Goal: Task Accomplishment & Management: Manage account settings

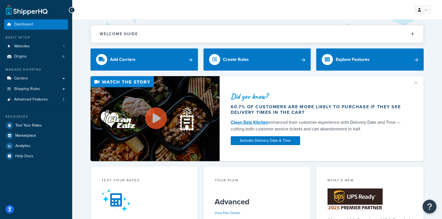
click at [73, 9] on icon at bounding box center [72, 10] width 2 height 4
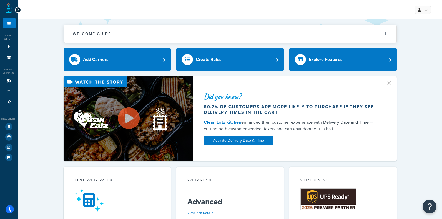
click at [18, 9] on icon at bounding box center [18, 10] width 2 height 4
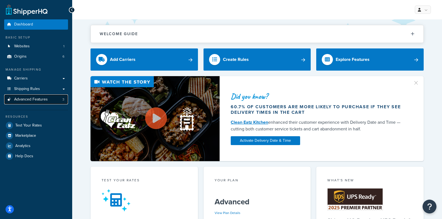
click at [34, 96] on link "Advanced Features 3" at bounding box center [36, 100] width 64 height 10
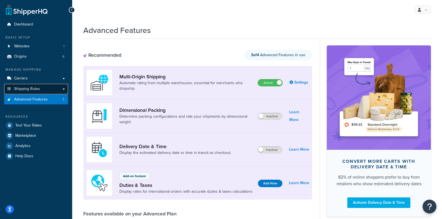
click at [31, 88] on span "Shipping Rules" at bounding box center [27, 89] width 26 height 5
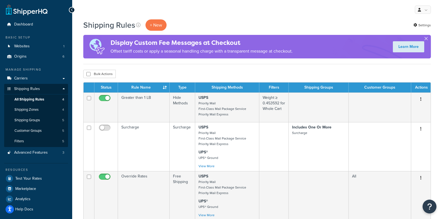
click at [426, 39] on button "button" at bounding box center [425, 39] width 1 height 1
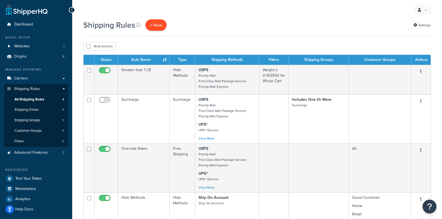
click at [163, 23] on p "+ New" at bounding box center [155, 24] width 21 height 11
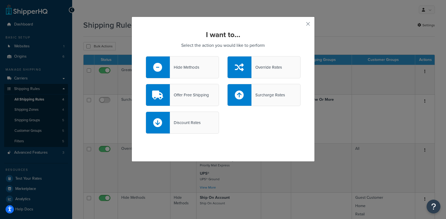
click at [194, 66] on div "Hide Methods" at bounding box center [184, 68] width 29 height 8
click at [0, 0] on input "Hide Methods" at bounding box center [0, 0] width 0 height 0
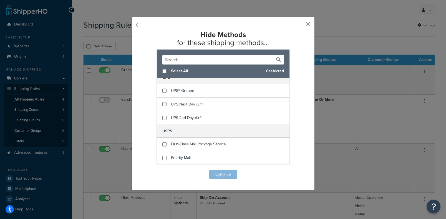
scroll to position [34, 0]
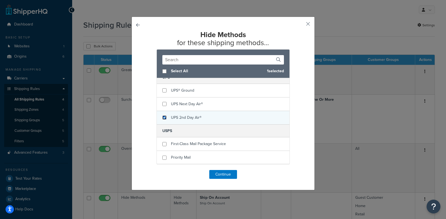
click at [162, 119] on input "checkbox" at bounding box center [164, 118] width 4 height 4
checkbox input "true"
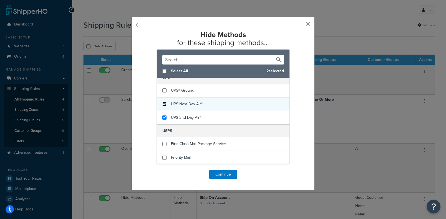
click at [162, 105] on input "checkbox" at bounding box center [164, 104] width 4 height 4
checkbox input "true"
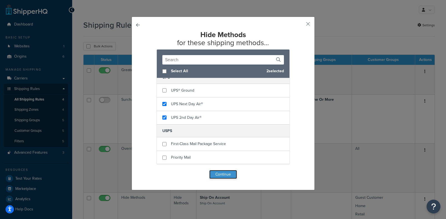
click at [231, 175] on button "Continue" at bounding box center [223, 174] width 28 height 9
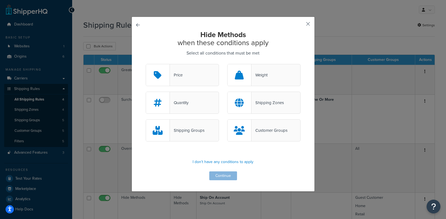
click at [300, 25] on button "button" at bounding box center [299, 25] width 1 height 1
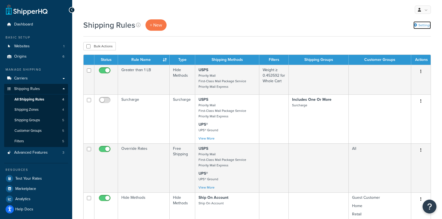
click at [417, 25] on link "Settings" at bounding box center [421, 25] width 17 height 8
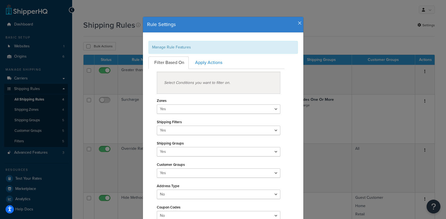
click at [182, 49] on div "Manage Rule Features" at bounding box center [222, 47] width 149 height 13
click at [298, 22] on icon "button" at bounding box center [300, 23] width 4 height 5
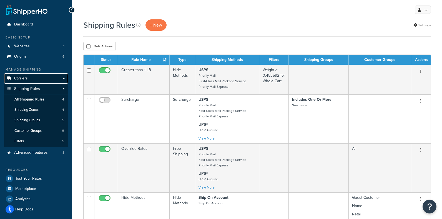
click at [23, 75] on link "Carriers" at bounding box center [36, 79] width 64 height 10
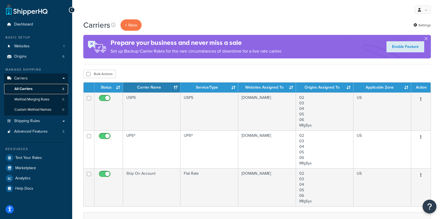
click at [29, 89] on span "All Carriers" at bounding box center [23, 89] width 18 height 5
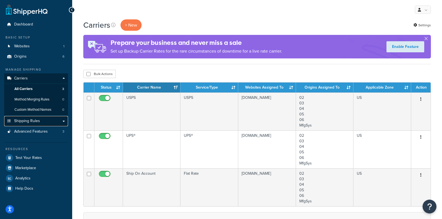
click at [32, 123] on span "Shipping Rules" at bounding box center [27, 121] width 26 height 5
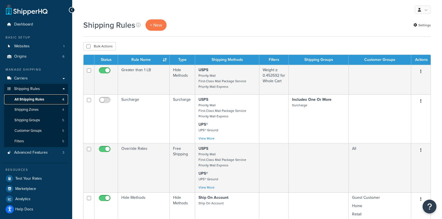
click at [35, 101] on span "All Shipping Rules" at bounding box center [29, 99] width 30 height 5
click at [421, 22] on link "Settings" at bounding box center [421, 25] width 17 height 8
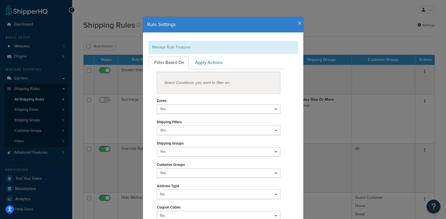
click at [201, 85] on div "Select Conditions you want to filter on." at bounding box center [219, 83] width 124 height 22
click at [298, 21] on icon "button" at bounding box center [300, 23] width 4 height 5
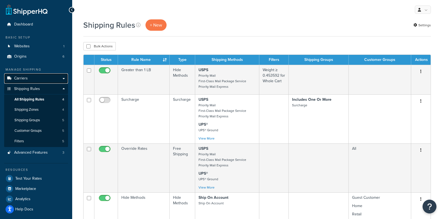
click at [63, 78] on link "Carriers" at bounding box center [36, 79] width 64 height 10
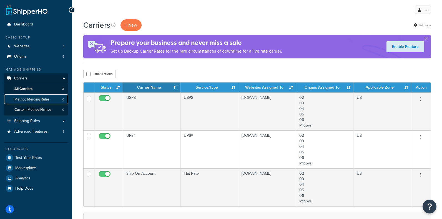
click at [47, 98] on span "Method Merging Rules" at bounding box center [31, 99] width 35 height 5
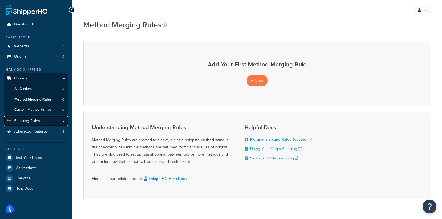
click at [32, 120] on span "Shipping Rules" at bounding box center [27, 121] width 26 height 5
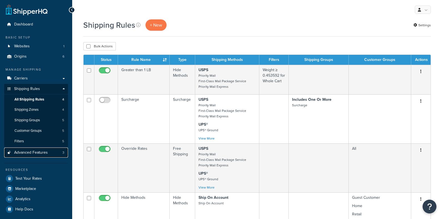
click at [39, 154] on span "Advanced Features" at bounding box center [31, 153] width 34 height 5
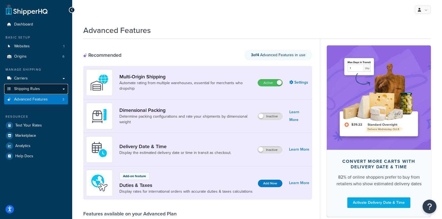
click at [34, 89] on span "Shipping Rules" at bounding box center [27, 89] width 26 height 5
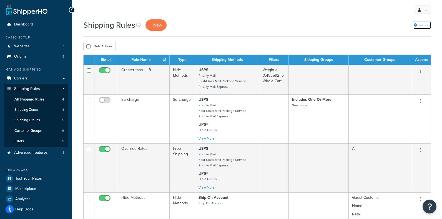
click at [423, 25] on link "Settings" at bounding box center [421, 25] width 17 height 8
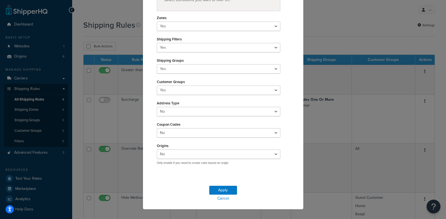
scroll to position [83, 0]
click at [236, 111] on select "Yes No" at bounding box center [219, 111] width 124 height 9
click at [294, 103] on div "Filter Based On Apply Actions Select Conditions you want to filter on. Zones Ye…" at bounding box center [223, 71] width 158 height 196
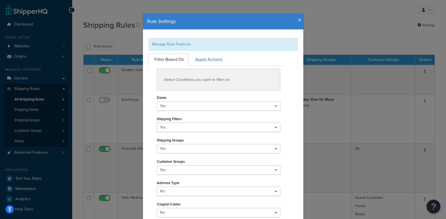
scroll to position [0, 0]
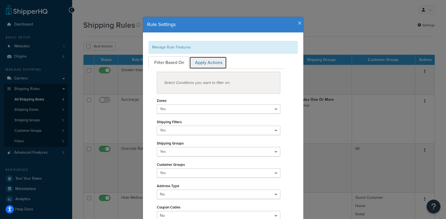
click at [211, 67] on link "Apply Actions" at bounding box center [207, 63] width 37 height 12
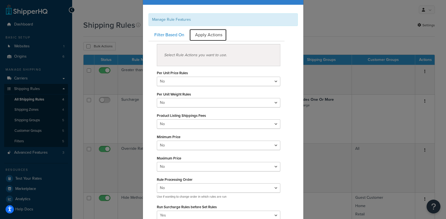
scroll to position [55, 0]
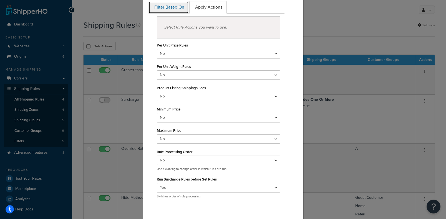
click at [160, 4] on link "Filter Based On" at bounding box center [168, 7] width 40 height 12
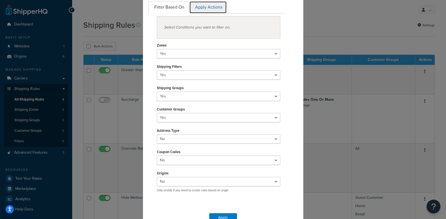
click at [207, 9] on link "Apply Actions" at bounding box center [207, 7] width 37 height 12
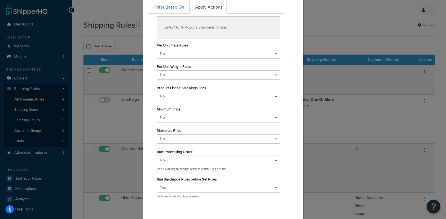
click at [109, 13] on div "Rule Settings Manage Rule Features Filter Based On Apply Actions Select Conditi…" at bounding box center [223, 109] width 446 height 219
click at [25, 90] on div "Rule Settings Manage Rule Features Filter Based On Apply Actions Select Conditi…" at bounding box center [223, 109] width 446 height 219
click at [340, 28] on div "Rule Settings Manage Rule Features Filter Based On Apply Actions Select Conditi…" at bounding box center [223, 109] width 446 height 219
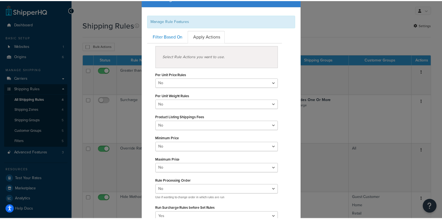
scroll to position [0, 0]
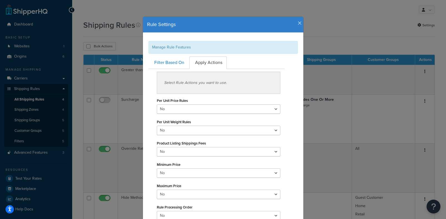
click at [298, 22] on icon "button" at bounding box center [300, 23] width 4 height 5
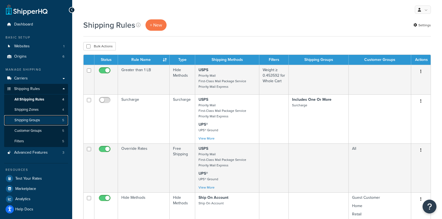
click at [44, 119] on link "Shipping Groups 5" at bounding box center [36, 120] width 64 height 10
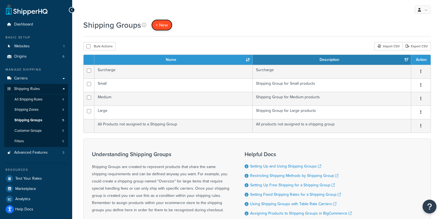
click at [168, 27] on span "+ New" at bounding box center [162, 25] width 12 height 6
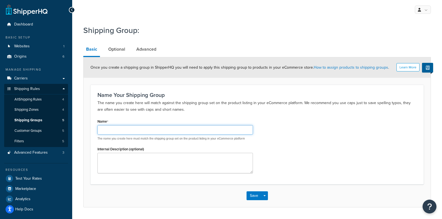
click at [154, 129] on input "Name" at bounding box center [174, 129] width 155 height 9
click at [143, 127] on input "Name" at bounding box center [174, 129] width 155 height 9
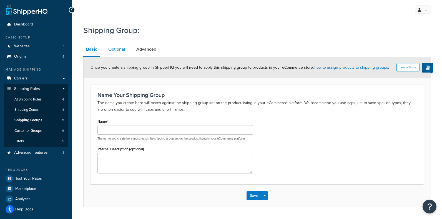
click at [122, 49] on link "Optional" at bounding box center [116, 49] width 22 height 13
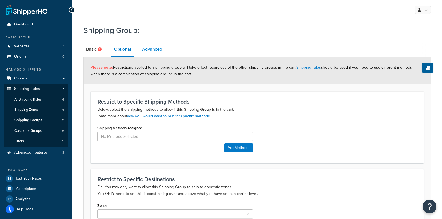
click at [153, 50] on link "Advanced" at bounding box center [152, 49] width 26 height 13
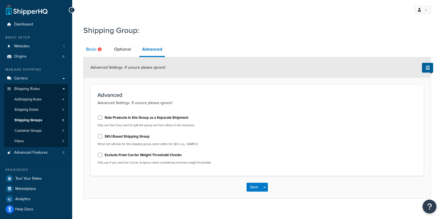
click at [92, 52] on link "Basic" at bounding box center [94, 49] width 22 height 13
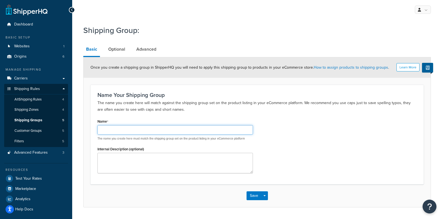
click at [104, 130] on input "Name" at bounding box center [174, 129] width 155 height 9
drag, startPoint x: 124, startPoint y: 131, endPoint x: 90, endPoint y: 130, distance: 34.7
click at [90, 130] on form "Learn More Once you create a shipping group in ShipperHQ you will need to apply…" at bounding box center [257, 132] width 347 height 150
type input "Hazmat"
click at [332, 128] on div "Name Hazmat The name you create here must match the shipping group set on the p…" at bounding box center [256, 148] width 327 height 60
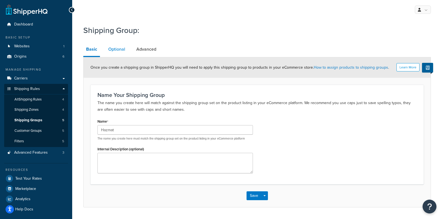
click at [112, 50] on link "Optional" at bounding box center [116, 49] width 22 height 13
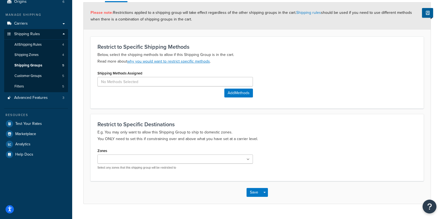
scroll to position [55, 0]
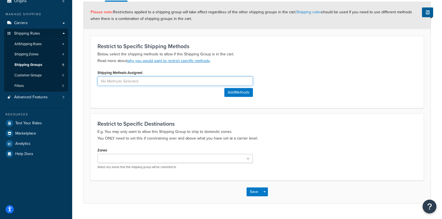
click at [170, 84] on input at bounding box center [174, 81] width 155 height 9
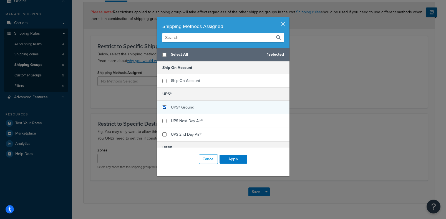
click at [162, 107] on input "checkbox" at bounding box center [164, 107] width 4 height 4
checkbox input "false"
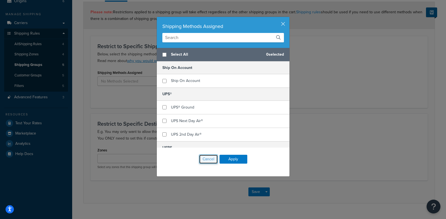
click at [207, 158] on button "Cancel" at bounding box center [208, 159] width 19 height 9
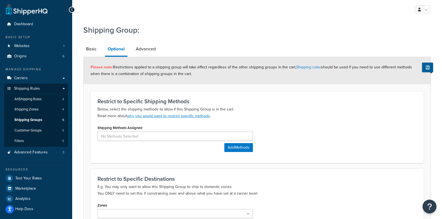
scroll to position [0, 0]
click at [144, 52] on link "Advanced" at bounding box center [146, 49] width 26 height 13
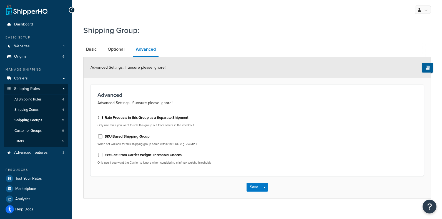
click at [100, 117] on input "Rate Products in this Group as a Separate Shipment" at bounding box center [100, 118] width 6 height 4
click at [100, 119] on input "Rate Products in this Group as a Separate Shipment" at bounding box center [100, 118] width 6 height 4
checkbox input "false"
click at [118, 50] on link "Optional" at bounding box center [116, 49] width 22 height 13
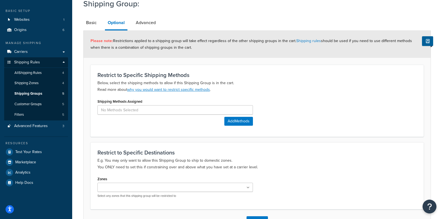
scroll to position [68, 0]
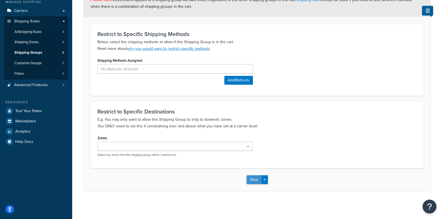
click at [254, 179] on button "Save" at bounding box center [253, 180] width 15 height 9
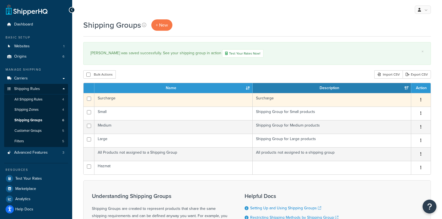
click at [417, 102] on button "button" at bounding box center [421, 100] width 8 height 9
click at [424, 98] on button "button" at bounding box center [421, 100] width 8 height 9
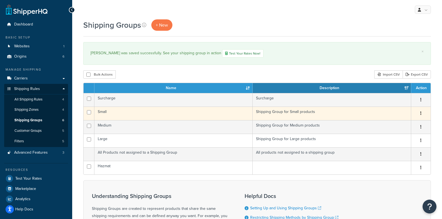
click at [420, 113] on icon "button" at bounding box center [420, 114] width 1 height 4
click at [394, 122] on link "Edit" at bounding box center [398, 125] width 44 height 11
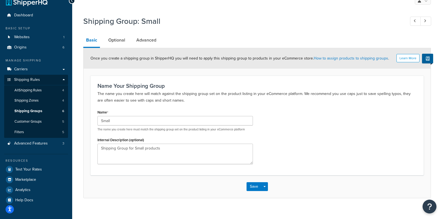
scroll to position [16, 0]
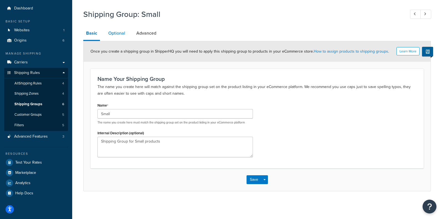
click at [123, 34] on link "Optional" at bounding box center [116, 33] width 22 height 13
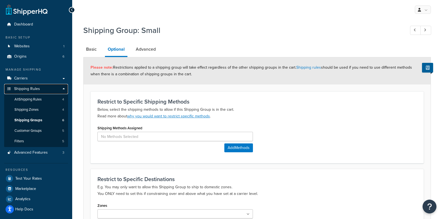
click at [27, 90] on span "Shipping Rules" at bounding box center [27, 89] width 26 height 5
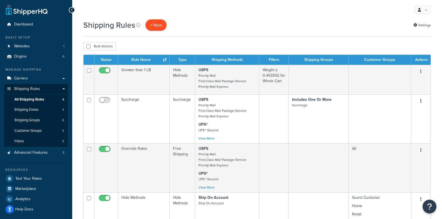
click at [146, 23] on p "+ New" at bounding box center [155, 24] width 21 height 11
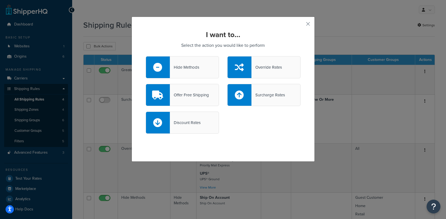
click at [187, 67] on div "Hide Methods" at bounding box center [184, 68] width 29 height 8
click at [0, 0] on input "Hide Methods" at bounding box center [0, 0] width 0 height 0
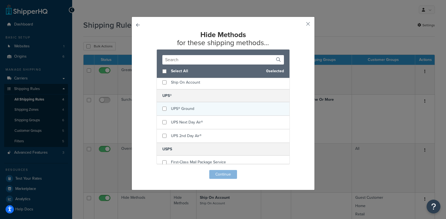
scroll to position [28, 0]
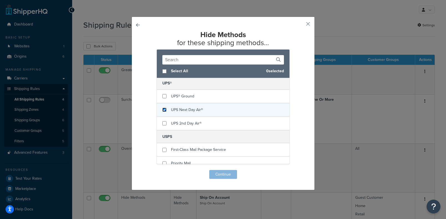
click at [163, 110] on input "checkbox" at bounding box center [164, 110] width 4 height 4
checkbox input "true"
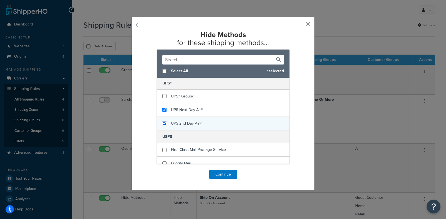
click at [162, 124] on input "checkbox" at bounding box center [164, 124] width 4 height 4
checkbox input "true"
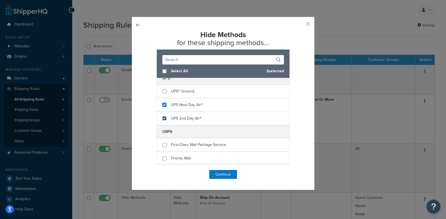
scroll to position [34, 0]
click at [223, 176] on button "Continue" at bounding box center [223, 174] width 28 height 9
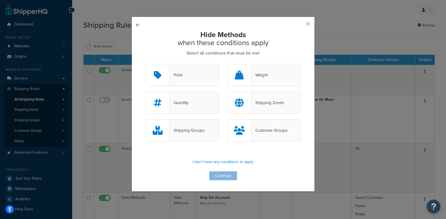
click at [184, 133] on div "Shipping Groups" at bounding box center [187, 131] width 35 height 8
click at [0, 0] on input "Shipping Groups" at bounding box center [0, 0] width 0 height 0
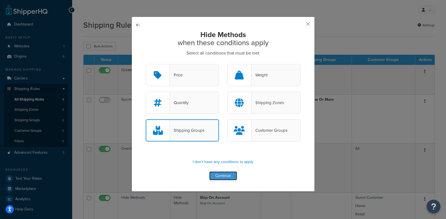
click at [229, 174] on button "Continue" at bounding box center [223, 176] width 28 height 9
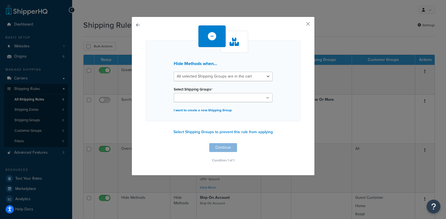
click at [212, 100] on input "Select Shipping Groups" at bounding box center [199, 98] width 49 height 6
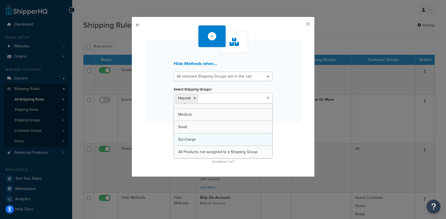
scroll to position [7, 0]
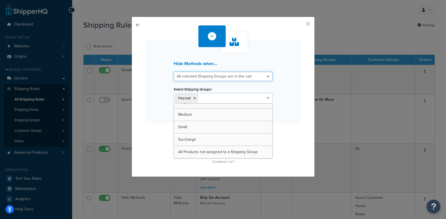
click at [259, 79] on select "All selected Shipping Groups are in the cart Any selected Shipping Groups are i…" at bounding box center [223, 76] width 99 height 9
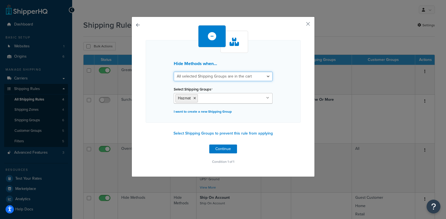
select select "any"
click at [174, 72] on select "All selected Shipping Groups are in the cart Any selected Shipping Groups are i…" at bounding box center [223, 76] width 99 height 9
click at [229, 150] on button "Continue" at bounding box center [223, 149] width 28 height 9
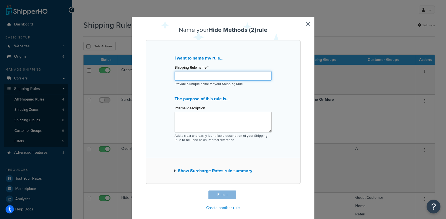
click at [246, 76] on input "Shipping Rule name *" at bounding box center [223, 75] width 97 height 9
type input "Hazmat shipment"
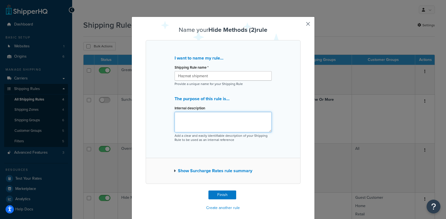
click at [247, 118] on textarea "Internal description" at bounding box center [223, 122] width 97 height 21
type textarea "Items that are flagged as Hazmat can not be shipped via air freight, ground opt…"
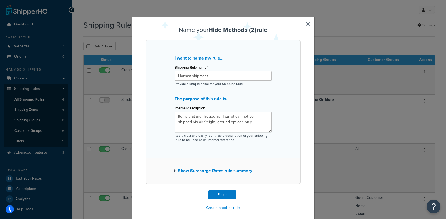
click at [170, 170] on div "Show Surcharge Rates rule summary" at bounding box center [223, 171] width 155 height 26
click at [174, 171] on button "Show Surcharge Rates rule summary" at bounding box center [213, 171] width 79 height 8
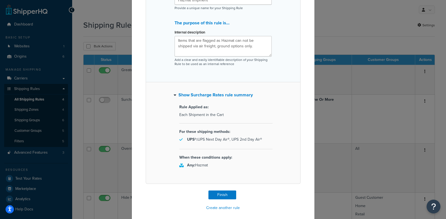
scroll to position [81, 0]
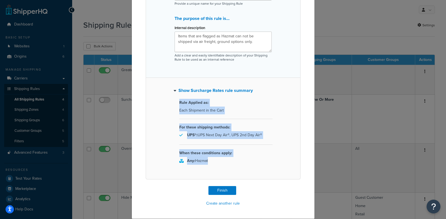
drag, startPoint x: 222, startPoint y: 165, endPoint x: 176, endPoint y: 103, distance: 77.5
click at [176, 103] on div "Rule Applied as: Each Shipment in the Cart For these shipping methods: UPS® : U…" at bounding box center [223, 133] width 99 height 76
copy div "Rule Applied as: Each Shipment in the Cart For these shipping methods: UPS® : U…"
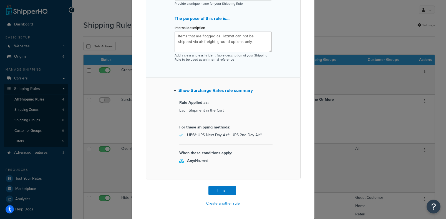
click at [268, 188] on div "Name your Hide Methods (2) rule I want to name my rule... Shipping Rule name * …" at bounding box center [223, 77] width 155 height 262
click at [228, 188] on button "Finish" at bounding box center [222, 190] width 28 height 9
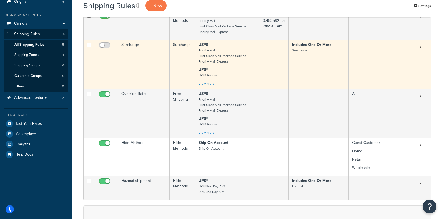
scroll to position [55, 0]
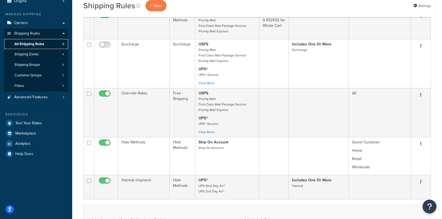
click at [26, 44] on span "All Shipping Rules" at bounding box center [29, 44] width 30 height 5
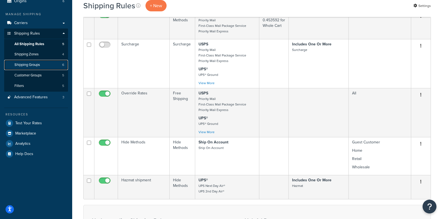
click at [30, 63] on span "Shipping Groups" at bounding box center [27, 65] width 26 height 5
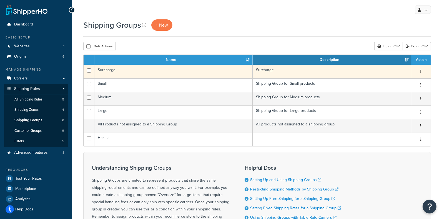
click at [218, 75] on td "Surcharge" at bounding box center [173, 72] width 158 height 14
click at [189, 75] on td "Surcharge" at bounding box center [173, 72] width 158 height 14
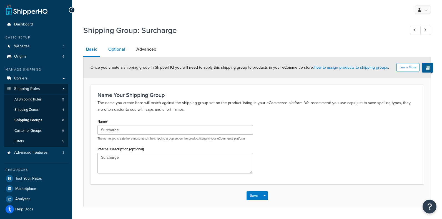
click at [123, 52] on link "Optional" at bounding box center [116, 49] width 22 height 13
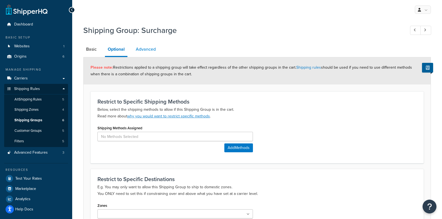
click at [150, 50] on link "Advanced" at bounding box center [146, 49] width 26 height 13
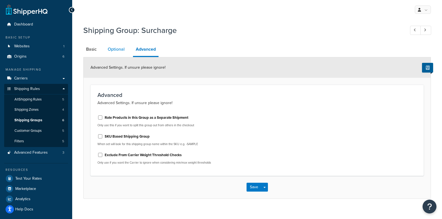
click at [121, 48] on link "Optional" at bounding box center [116, 49] width 22 height 13
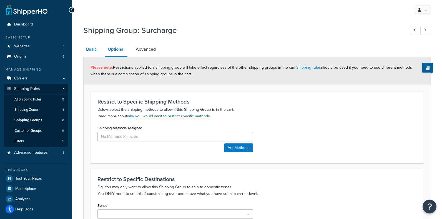
click at [95, 52] on link "Basic" at bounding box center [91, 49] width 16 height 13
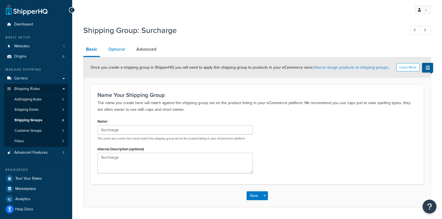
click at [112, 50] on link "Optional" at bounding box center [116, 49] width 22 height 13
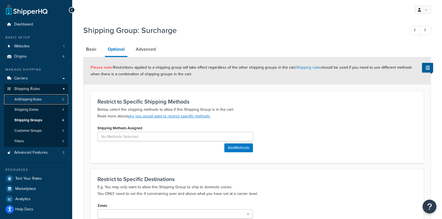
click at [17, 98] on span "All Shipping Rules" at bounding box center [27, 99] width 27 height 5
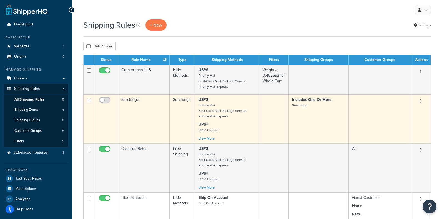
click at [243, 115] on p "USPS Priority Mail First-Class Mail Package Service Priority Mail Express" at bounding box center [226, 108] width 57 height 22
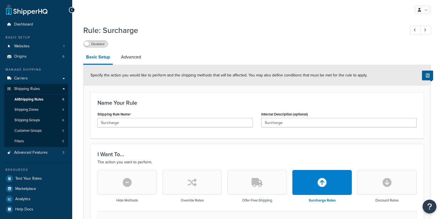
select select "CART"
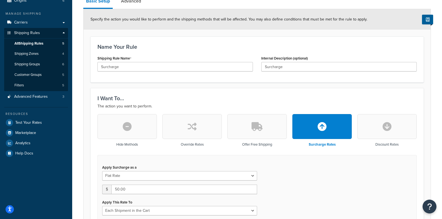
scroll to position [55, 0]
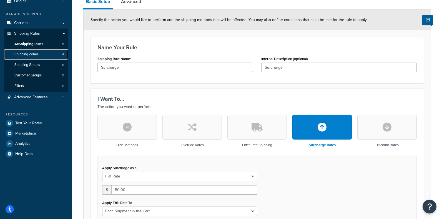
click at [27, 58] on link "Shipping Zones 4" at bounding box center [36, 54] width 64 height 10
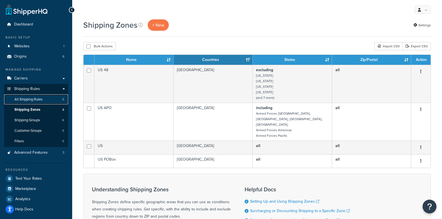
click at [29, 102] on span "All Shipping Rules" at bounding box center [28, 99] width 28 height 5
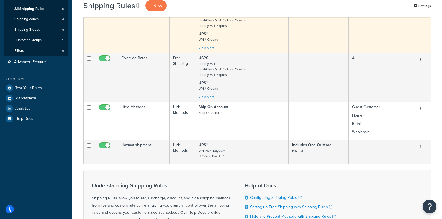
scroll to position [111, 0]
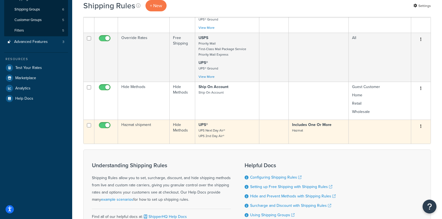
click at [145, 126] on td "Hazmat shipment" at bounding box center [144, 132] width 52 height 24
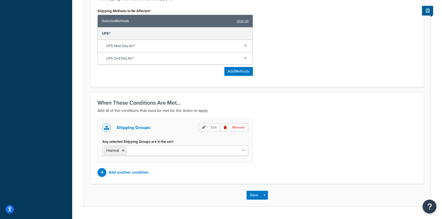
scroll to position [250, 0]
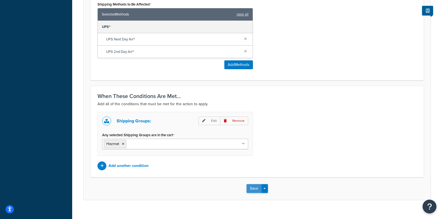
click at [253, 187] on button "Save" at bounding box center [253, 189] width 15 height 9
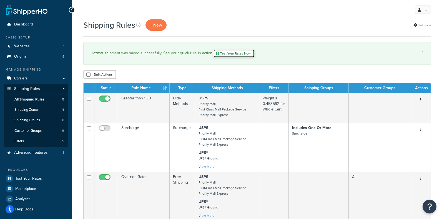
click at [229, 55] on link "Test Your Rates Now!" at bounding box center [233, 53] width 41 height 8
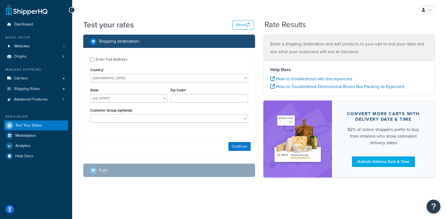
click at [218, 84] on div "Enter Full Address Country* [GEOGRAPHIC_DATA] [GEOGRAPHIC_DATA] [GEOGRAPHIC_DAT…" at bounding box center [169, 91] width 171 height 86
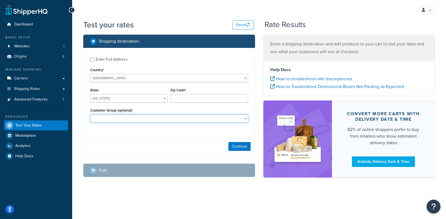
click at [218, 117] on select "Guest Customer Home Retail Wholesale" at bounding box center [169, 119] width 158 height 8
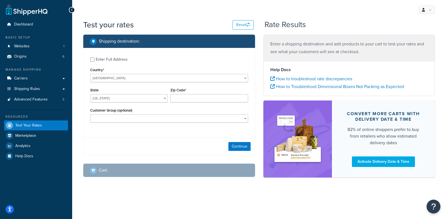
click at [214, 24] on div "Test your rates Reset" at bounding box center [168, 24] width 170 height 11
click at [93, 61] on input "Enter Full Address" at bounding box center [92, 60] width 4 height 4
checkbox input "true"
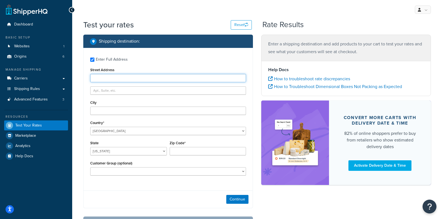
click at [113, 78] on input "Street Address" at bounding box center [168, 78] width 156 height 8
drag, startPoint x: 100, startPoint y: 79, endPoint x: 76, endPoint y: 76, distance: 23.7
click at [76, 76] on div "Test your rates Reset Rate Results Shipping destination : Enter Full Address St…" at bounding box center [257, 135] width 370 height 233
type input "120 osage ave"
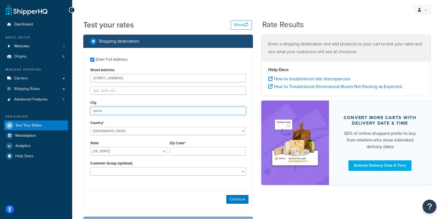
type input "Kansas City"
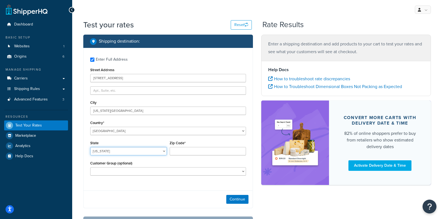
click at [123, 153] on select "Alabama Alaska American Samoa Arizona Arkansas Armed Forces Americas Armed Forc…" at bounding box center [128, 151] width 77 height 8
select select "KS"
click at [90, 148] on select "Alabama Alaska American Samoa Arizona Arkansas Armed Forces Americas Armed Forc…" at bounding box center [128, 151] width 77 height 8
click at [186, 151] on input "Zip Code*" at bounding box center [208, 151] width 77 height 8
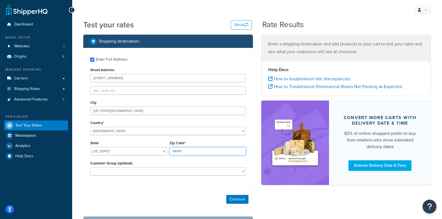
type input "66105"
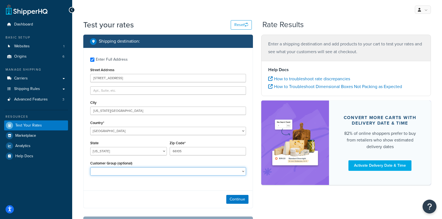
click at [194, 169] on select "Guest Customer Home Retail Wholesale" at bounding box center [168, 172] width 156 height 8
select select "Guest Customer"
click at [90, 168] on select "Guest Customer Home Retail Wholesale" at bounding box center [168, 172] width 156 height 8
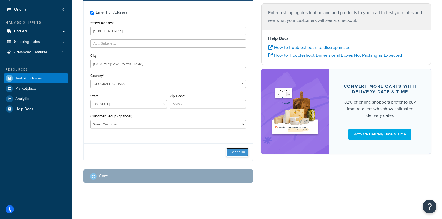
click at [246, 151] on button "Continue" at bounding box center [237, 152] width 22 height 9
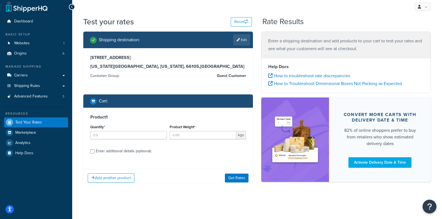
scroll to position [7, 0]
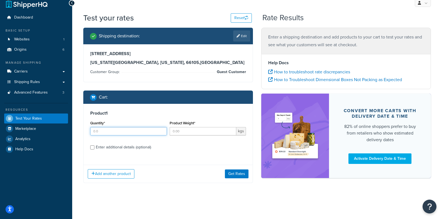
click at [158, 132] on input "Quantity*" at bounding box center [128, 131] width 77 height 8
click at [101, 114] on h3 "Product 1" at bounding box center [168, 114] width 156 height 6
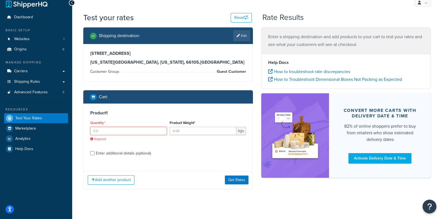
click at [112, 131] on input "Quantity*" at bounding box center [128, 131] width 77 height 8
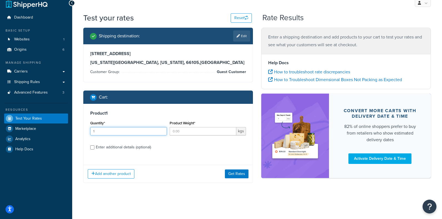
type input "1"
click at [185, 132] on input "Product Weight*" at bounding box center [203, 131] width 67 height 8
type input "1"
click at [92, 147] on input "Enter additional details (optional)" at bounding box center [92, 148] width 4 height 4
checkbox input "true"
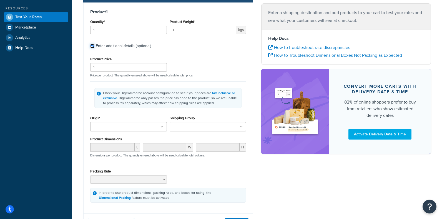
scroll to position [118, 0]
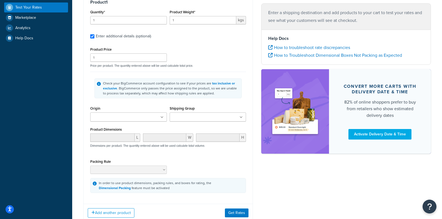
click at [196, 120] on input "Shipping Group" at bounding box center [195, 118] width 49 height 6
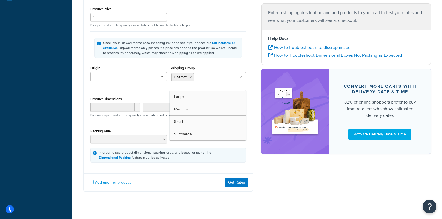
scroll to position [168, 0]
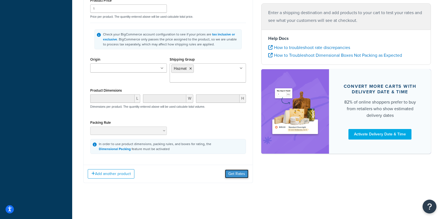
click at [243, 177] on button "Get Rates" at bounding box center [237, 174] width 24 height 9
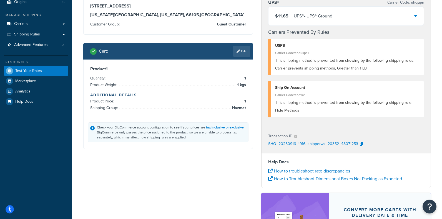
scroll to position [0, 0]
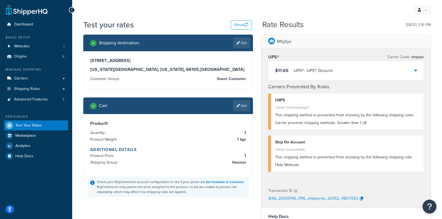
click at [239, 76] on span "Guest Customer" at bounding box center [230, 79] width 31 height 7
click at [241, 45] on link "Edit" at bounding box center [241, 42] width 17 height 11
select select "KS"
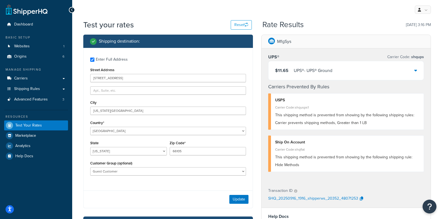
click at [175, 178] on div "Customer Group (optional) Guest Customer Home Retail Wholesale" at bounding box center [168, 170] width 158 height 20
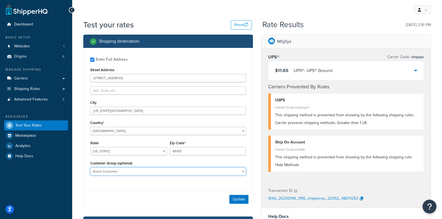
click at [174, 175] on select "Guest Customer Home Retail Wholesale" at bounding box center [168, 172] width 156 height 8
click at [90, 168] on select "Guest Customer Home Retail Wholesale" at bounding box center [168, 172] width 156 height 8
click at [181, 176] on select "Guest Customer Home Retail Wholesale" at bounding box center [168, 172] width 156 height 8
select select "Wholesale"
click at [90, 168] on select "Guest Customer Home Retail Wholesale" at bounding box center [168, 172] width 156 height 8
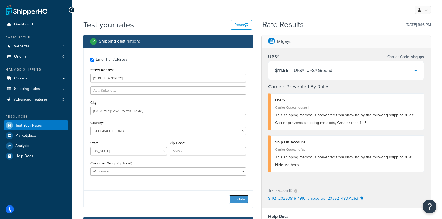
click at [232, 201] on button "Update" at bounding box center [238, 199] width 19 height 9
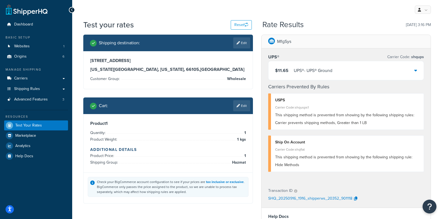
click at [72, 8] on icon at bounding box center [72, 10] width 2 height 4
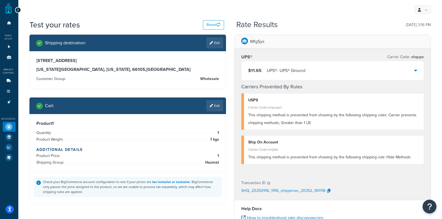
click at [17, 8] on icon at bounding box center [18, 10] width 2 height 4
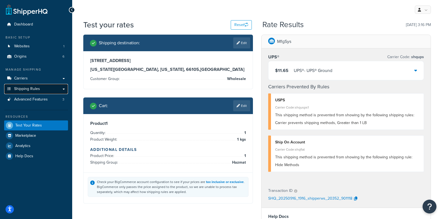
click at [27, 93] on link "Shipping Rules" at bounding box center [36, 89] width 64 height 10
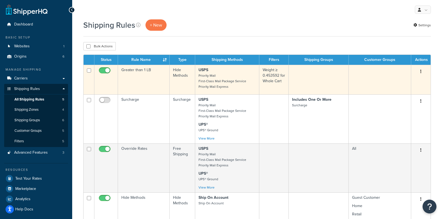
click at [239, 72] on p "USPS Priority Mail First-Class Mail Package Service Priority Mail Express" at bounding box center [226, 78] width 57 height 22
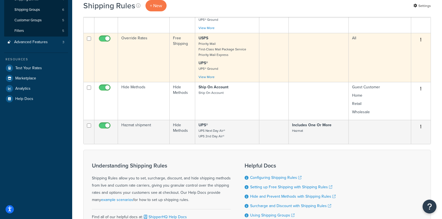
scroll to position [111, 0]
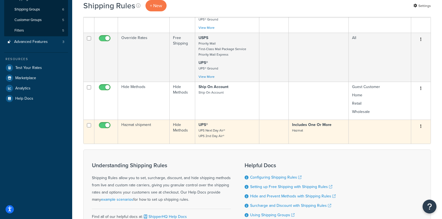
click at [150, 131] on td "Hazmat shipment" at bounding box center [144, 132] width 52 height 24
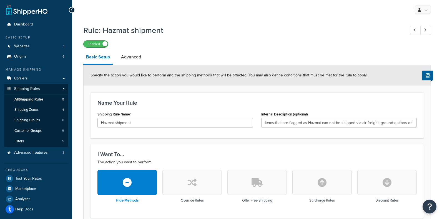
click at [104, 43] on span at bounding box center [104, 43] width 5 height 5
click at [30, 100] on span "All Shipping Rules" at bounding box center [28, 99] width 29 height 5
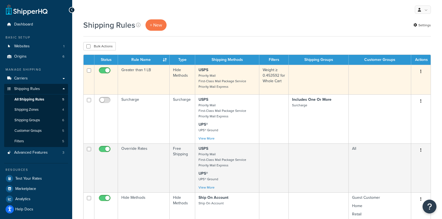
click at [217, 71] on p "USPS Priority Mail First-Class Mail Package Service Priority Mail Express" at bounding box center [226, 78] width 57 height 22
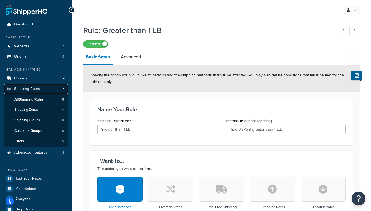
click at [24, 89] on span "Shipping Rules" at bounding box center [27, 89] width 26 height 5
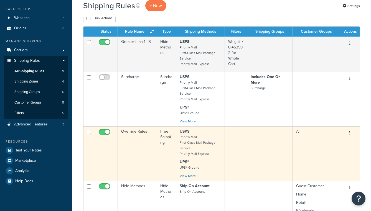
scroll to position [139, 0]
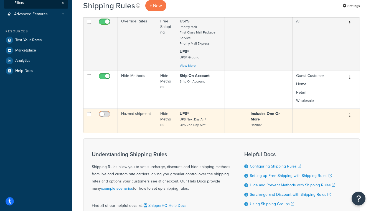
click at [105, 114] on input "checkbox" at bounding box center [105, 115] width 15 height 7
checkbox input "true"
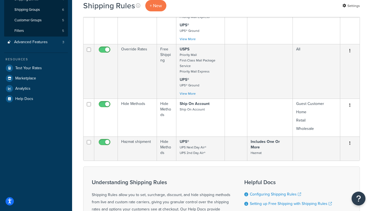
scroll to position [111, 0]
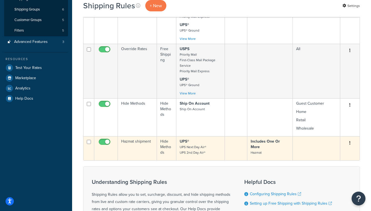
click at [280, 141] on strong "Includes One Or More" at bounding box center [265, 144] width 29 height 11
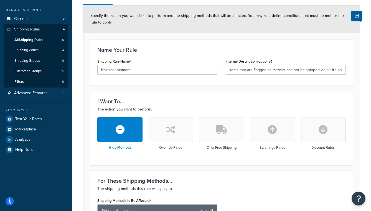
scroll to position [55, 0]
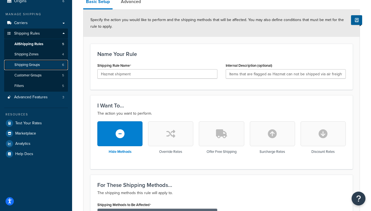
click at [29, 66] on span "Shipping Groups" at bounding box center [27, 65] width 26 height 5
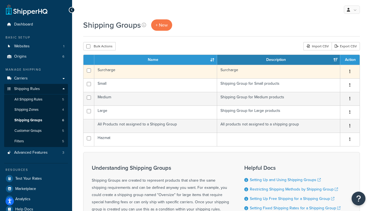
click at [138, 72] on td "Surcharge" at bounding box center [155, 72] width 123 height 14
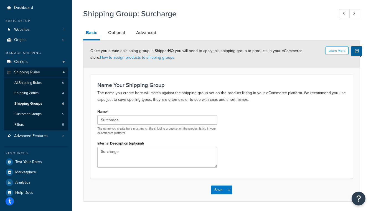
scroll to position [35, 0]
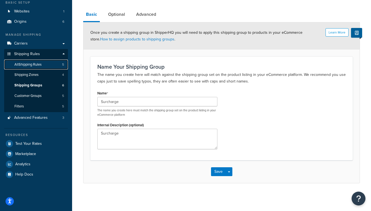
click at [26, 64] on span "All Shipping Rules" at bounding box center [27, 64] width 27 height 5
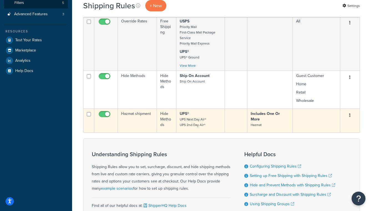
click at [100, 117] on input "checkbox" at bounding box center [105, 115] width 15 height 7
checkbox input "false"
click at [128, 115] on td "Hazmat shipment" at bounding box center [137, 121] width 39 height 24
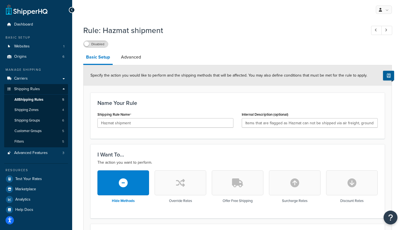
click at [91, 46] on label "Disabled" at bounding box center [96, 44] width 24 height 7
click at [138, 59] on link "Advanced" at bounding box center [131, 56] width 26 height 13
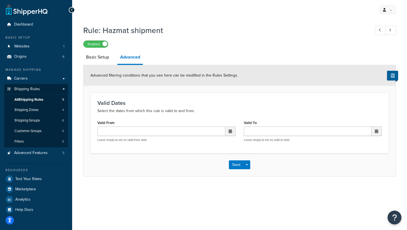
click at [151, 138] on div "‹ [DATE] › Su Mo Tu We Th Fr Sa 31 1 2 3 4 5 6 7 8 9 10 11 12 13 14 15 16 17 18…" at bounding box center [166, 135] width 138 height 16
click at [100, 58] on link "Basic Setup" at bounding box center [97, 56] width 29 height 13
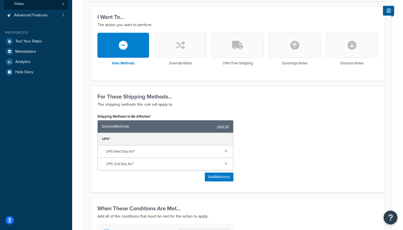
scroll to position [110, 0]
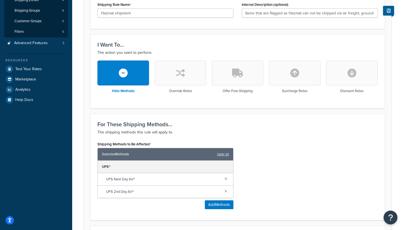
click at [175, 76] on button "button" at bounding box center [181, 72] width 52 height 25
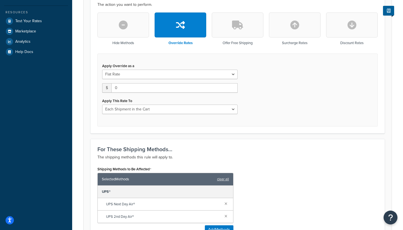
scroll to position [165, 0]
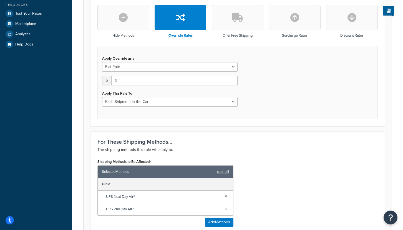
click at [128, 20] on button "button" at bounding box center [123, 17] width 52 height 25
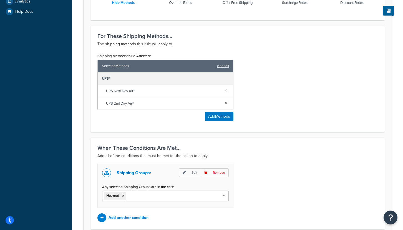
scroll to position [249, 0]
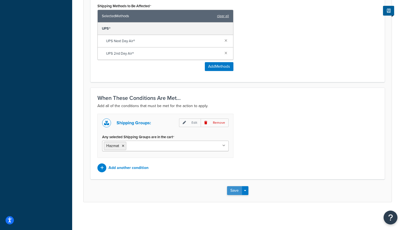
click at [239, 189] on button "Save" at bounding box center [234, 190] width 15 height 9
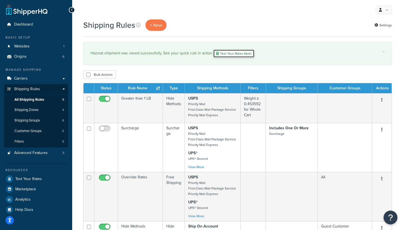
click at [233, 56] on link "Test Your Rates Now!" at bounding box center [233, 53] width 41 height 8
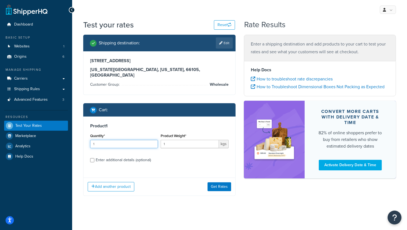
click at [141, 140] on input "1" at bounding box center [124, 144] width 68 height 8
click at [110, 156] on div "Enter additional details (optional)" at bounding box center [123, 160] width 55 height 8
click at [94, 158] on input "Enter additional details (optional)" at bounding box center [92, 160] width 4 height 4
checkbox input "true"
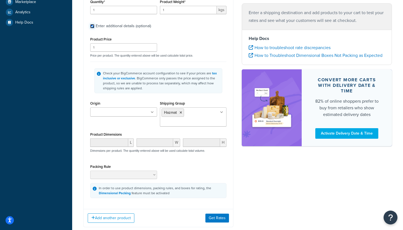
scroll to position [135, 0]
click at [215, 214] on button "Get Rates" at bounding box center [217, 217] width 24 height 9
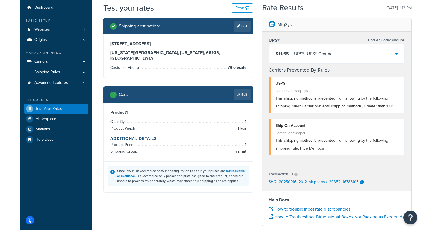
scroll to position [0, 0]
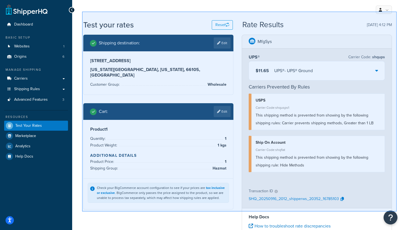
drag, startPoint x: 81, startPoint y: 12, endPoint x: 396, endPoint y: 211, distance: 373.2
click at [396, 211] on div at bounding box center [201, 115] width 403 height 230
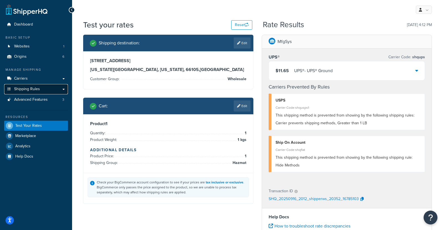
click at [19, 88] on span "Shipping Rules" at bounding box center [27, 89] width 26 height 5
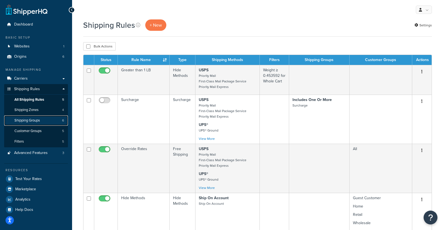
click at [34, 118] on span "Shipping Groups" at bounding box center [27, 120] width 26 height 5
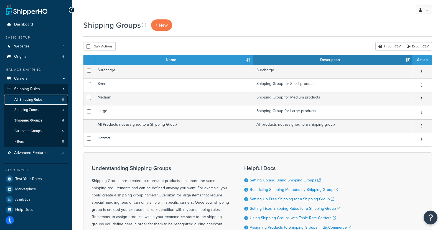
click at [29, 101] on span "All Shipping Rules" at bounding box center [28, 99] width 28 height 5
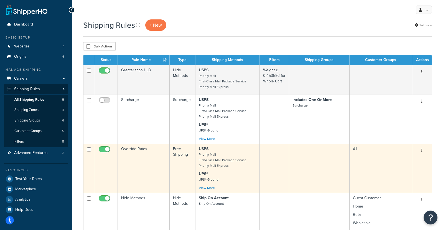
scroll to position [139, 0]
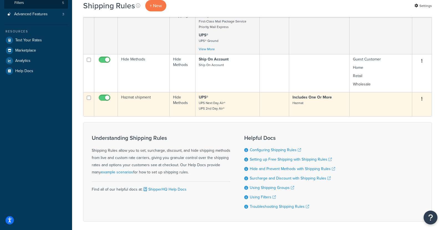
click at [149, 104] on td "Hazmat shipment" at bounding box center [144, 104] width 52 height 24
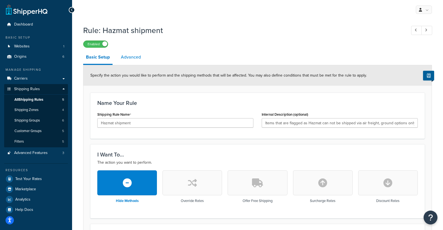
click at [125, 60] on link "Advanced" at bounding box center [131, 56] width 26 height 13
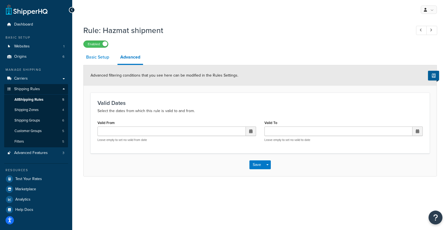
click at [96, 60] on link "Basic Setup" at bounding box center [97, 56] width 29 height 13
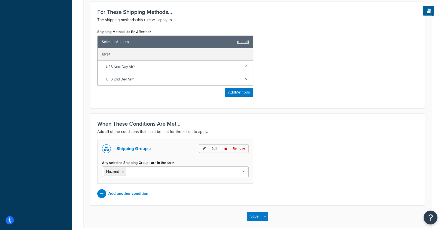
scroll to position [249, 0]
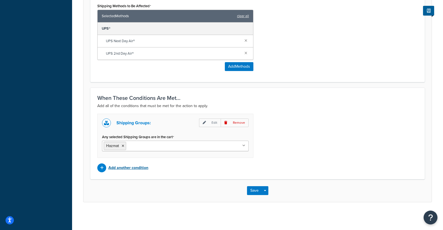
click at [140, 169] on p "Add another condition" at bounding box center [128, 168] width 40 height 8
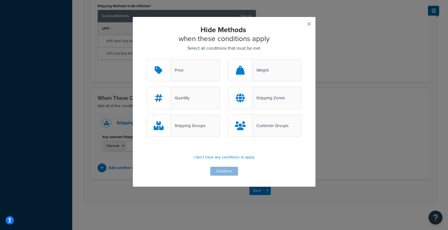
click at [301, 25] on button "button" at bounding box center [300, 25] width 1 height 1
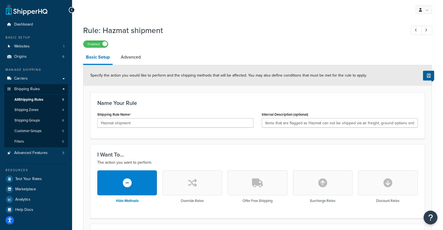
click at [130, 61] on link "Advanced" at bounding box center [131, 56] width 26 height 13
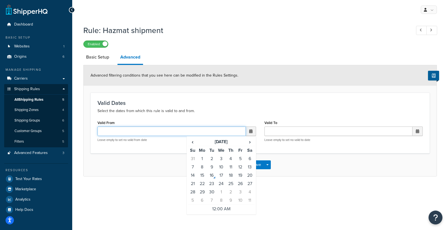
click at [189, 136] on input "Valid From" at bounding box center [171, 131] width 148 height 9
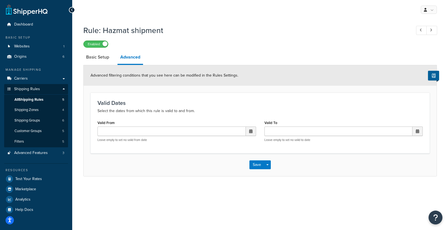
click at [224, 108] on div "Valid Dates Select the dates from which this rule is valid to and from." at bounding box center [259, 107] width 325 height 14
click at [27, 99] on span "All Shipping Rules" at bounding box center [28, 99] width 29 height 5
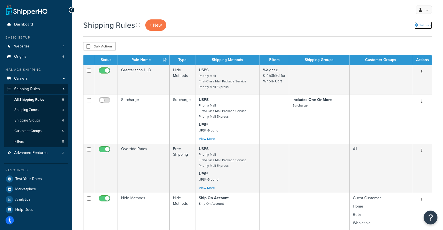
click at [423, 22] on link "Settings" at bounding box center [423, 25] width 17 height 8
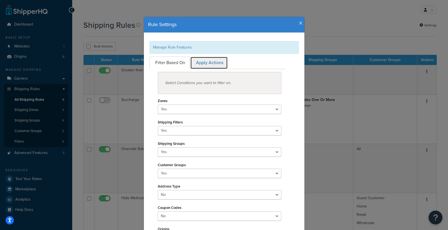
click at [208, 57] on link "Apply Actions" at bounding box center [208, 63] width 37 height 12
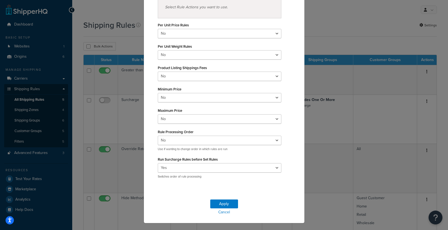
scroll to position [83, 0]
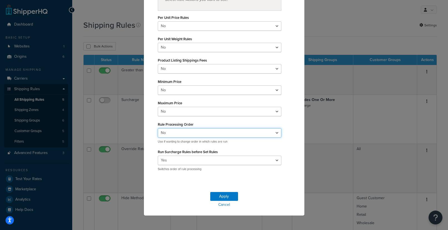
click at [262, 135] on select "Yes No" at bounding box center [220, 132] width 124 height 9
select select "true"
click at [158, 128] on select "Yes No" at bounding box center [220, 132] width 124 height 9
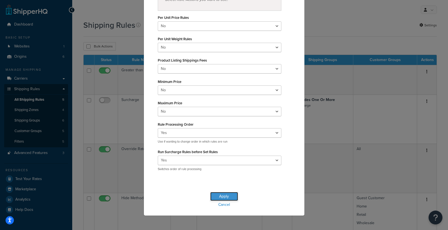
click at [218, 198] on button "Apply" at bounding box center [224, 196] width 28 height 9
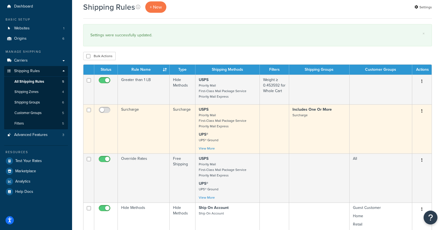
scroll to position [28, 0]
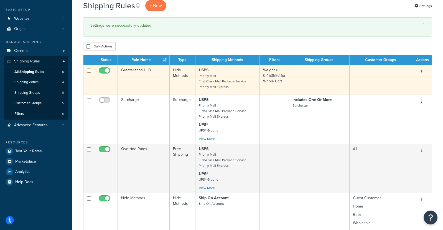
click at [422, 73] on icon "button" at bounding box center [422, 72] width 1 height 4
click at [388, 81] on icon at bounding box center [387, 82] width 4 height 4
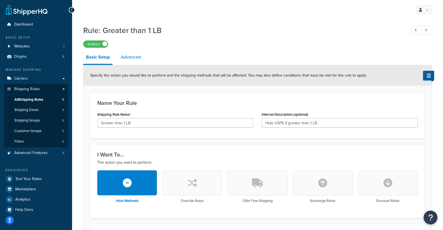
click at [135, 60] on link "Advanced" at bounding box center [131, 56] width 26 height 13
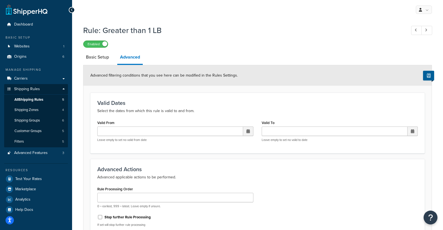
scroll to position [55, 0]
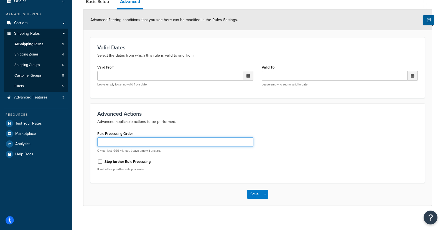
click at [165, 140] on input "Rule Processing Order" at bounding box center [175, 141] width 156 height 9
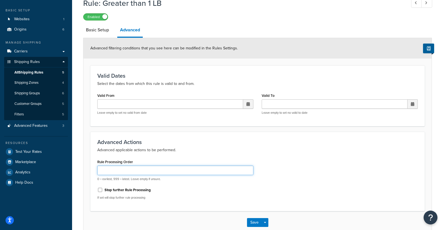
scroll to position [0, 0]
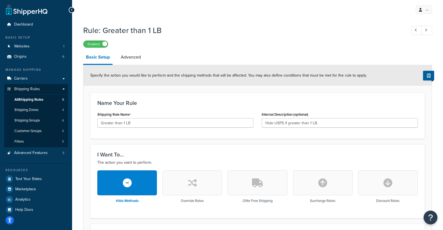
click at [73, 9] on icon at bounding box center [72, 10] width 2 height 4
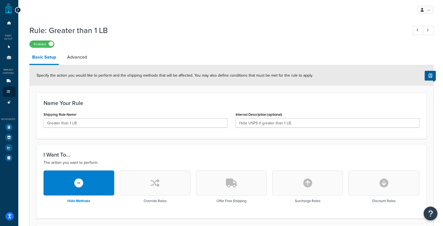
click at [17, 9] on icon at bounding box center [18, 10] width 2 height 4
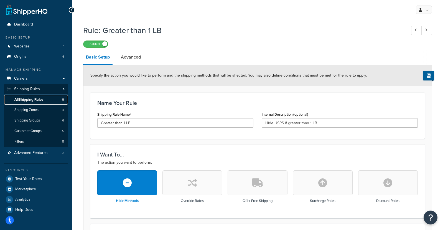
click at [32, 99] on span "All Shipping Rules" at bounding box center [28, 99] width 29 height 5
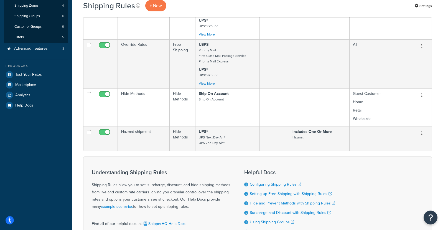
scroll to position [111, 0]
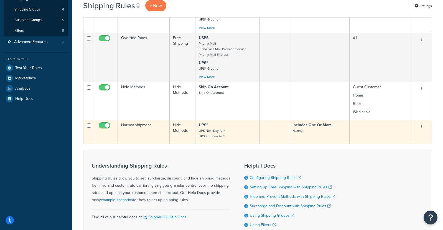
click at [163, 131] on td "Hazmat shipment" at bounding box center [144, 132] width 52 height 24
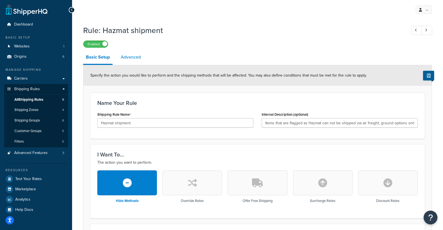
click at [124, 59] on link "Advanced" at bounding box center [131, 56] width 26 height 13
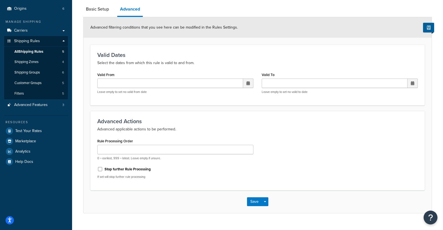
scroll to position [60, 0]
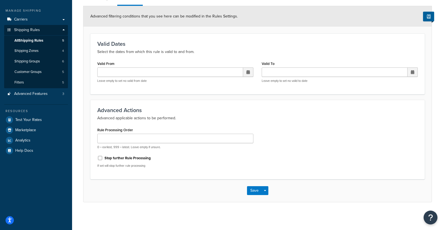
click at [96, 156] on div "Rule Processing Order 0 = earliest, 999 = latest. Leave empty if unsure. Stop f…" at bounding box center [175, 149] width 165 height 46
click at [100, 158] on input "Stop further Rule Processing" at bounding box center [100, 158] width 6 height 4
checkbox input "true"
click at [254, 193] on button "Save" at bounding box center [254, 190] width 15 height 9
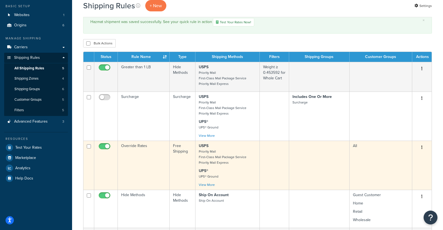
scroll to position [83, 0]
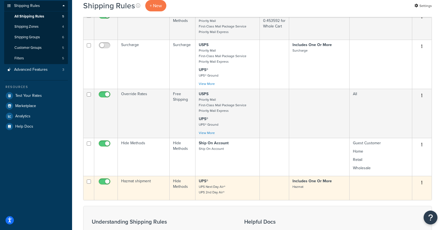
click at [132, 180] on td "Hazmat shipment" at bounding box center [144, 188] width 52 height 24
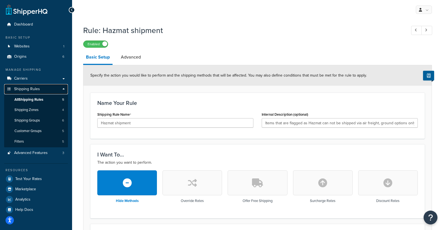
click at [22, 91] on span "Shipping Rules" at bounding box center [27, 89] width 26 height 5
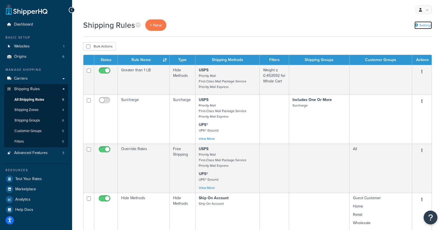
click at [421, 23] on link "Settings" at bounding box center [423, 25] width 17 height 8
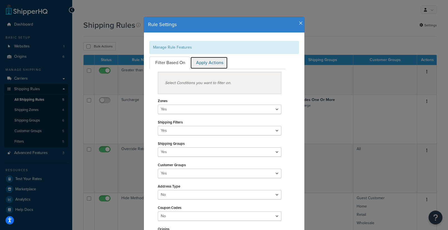
click at [205, 63] on link "Apply Actions" at bounding box center [208, 63] width 37 height 12
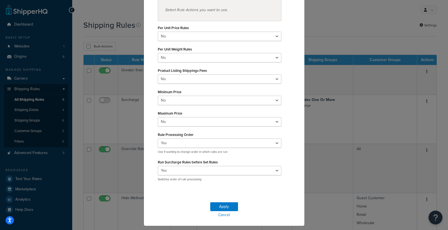
scroll to position [86, 0]
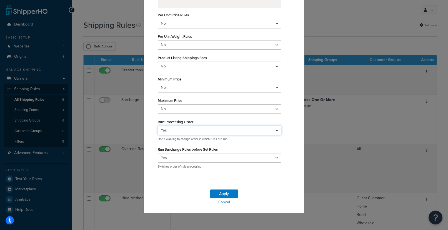
click at [194, 130] on select "Yes No" at bounding box center [220, 130] width 124 height 9
select select "false"
click at [158, 126] on select "Yes No" at bounding box center [220, 130] width 124 height 9
click at [218, 195] on button "Apply" at bounding box center [224, 193] width 28 height 9
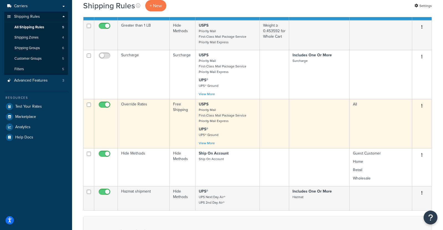
scroll to position [83, 0]
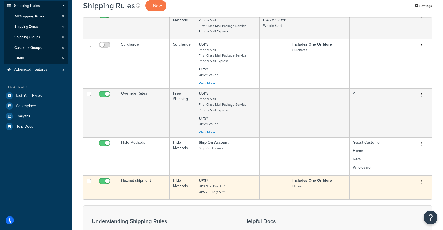
click at [155, 193] on td "Hazmat shipment" at bounding box center [144, 187] width 52 height 24
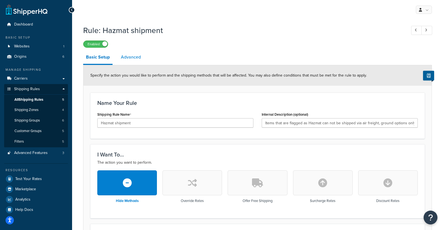
click at [132, 59] on link "Advanced" at bounding box center [131, 56] width 26 height 13
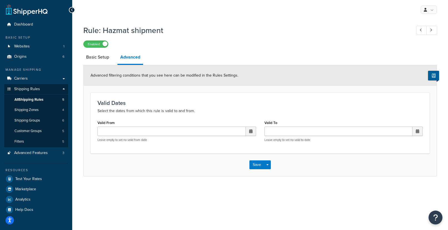
click at [248, 163] on div "Save Save Dropdown Save and Edit Save and Duplicate Save and Create New" at bounding box center [260, 164] width 353 height 23
click at [252, 164] on button "Save" at bounding box center [256, 164] width 15 height 9
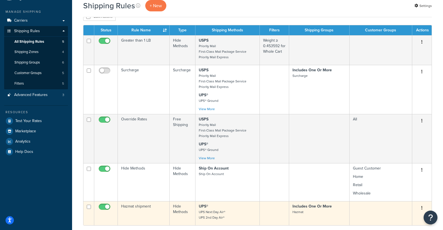
scroll to position [139, 0]
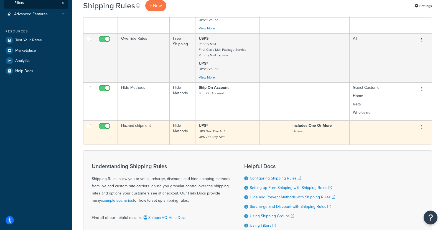
click at [103, 126] on input "checkbox" at bounding box center [105, 127] width 15 height 7
checkbox input "false"
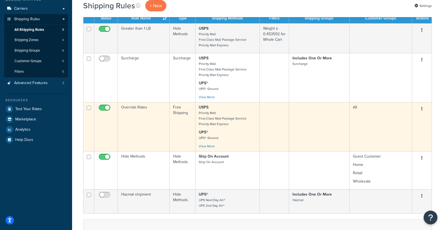
scroll to position [83, 0]
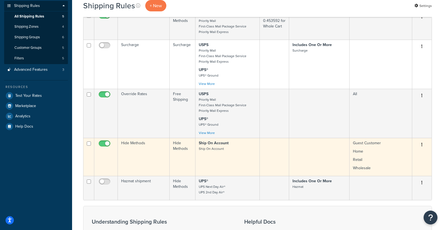
click at [314, 162] on td at bounding box center [319, 157] width 60 height 38
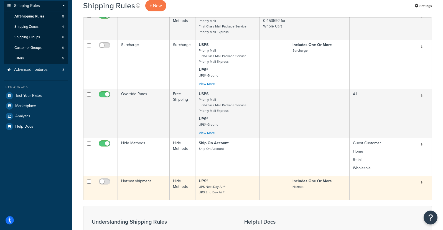
click at [149, 185] on td "Hazmat shipment" at bounding box center [144, 188] width 52 height 24
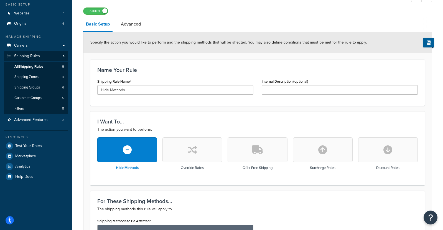
scroll to position [23, 0]
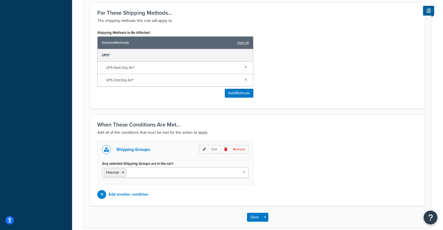
scroll to position [222, 0]
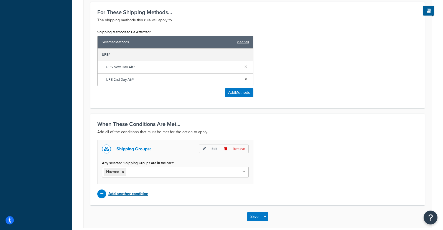
click at [135, 194] on p "Add another condition" at bounding box center [128, 194] width 40 height 8
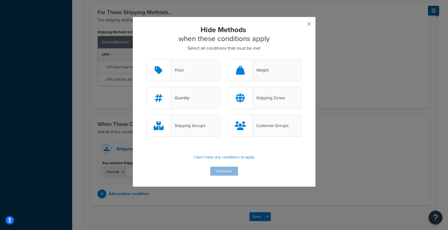
click at [301, 25] on button "button" at bounding box center [300, 25] width 1 height 1
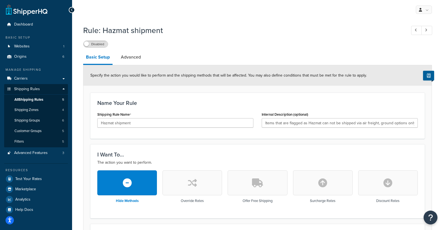
scroll to position [222, 0]
click at [31, 98] on span "All Shipping Rules" at bounding box center [28, 99] width 29 height 5
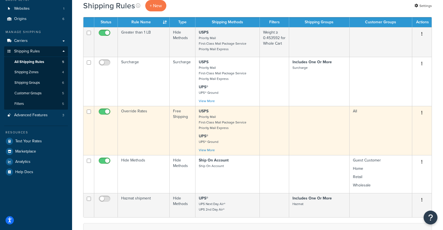
scroll to position [28, 0]
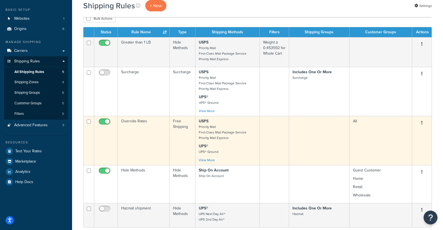
click at [149, 145] on td "Override Rates" at bounding box center [144, 140] width 52 height 49
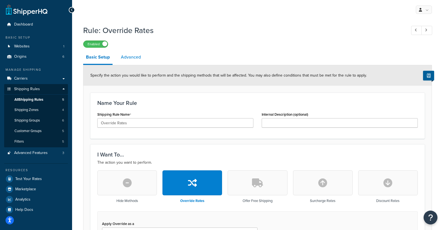
click at [137, 61] on link "Advanced" at bounding box center [131, 56] width 26 height 13
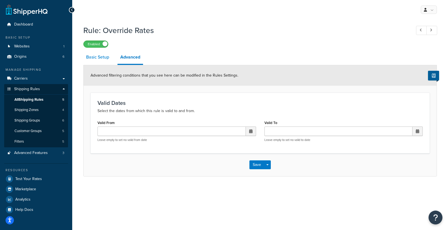
click at [99, 61] on link "Basic Setup" at bounding box center [97, 56] width 29 height 13
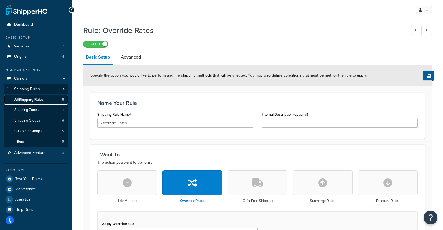
click at [36, 100] on span "All Shipping Rules" at bounding box center [28, 99] width 29 height 5
